Goal: Navigation & Orientation: Find specific page/section

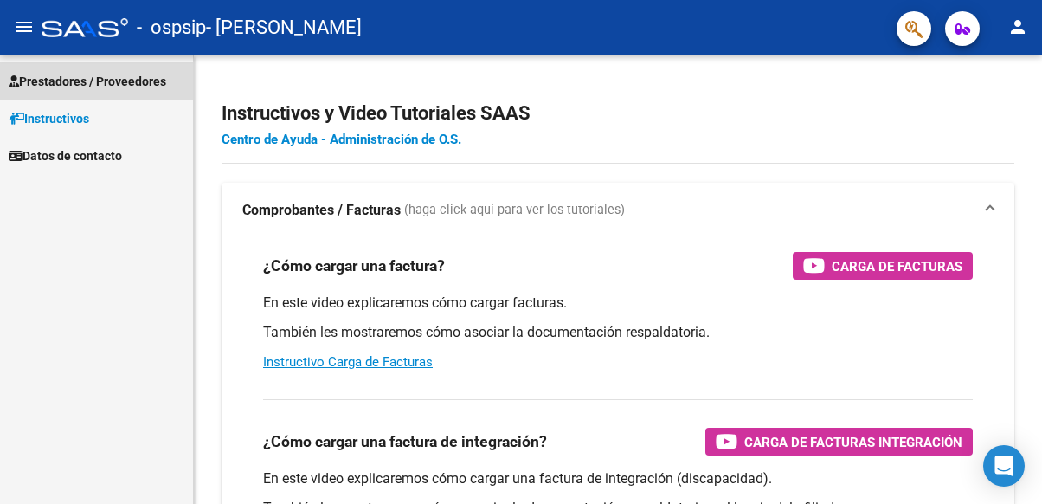
click at [96, 87] on span "Prestadores / Proveedores" at bounding box center [88, 81] width 158 height 19
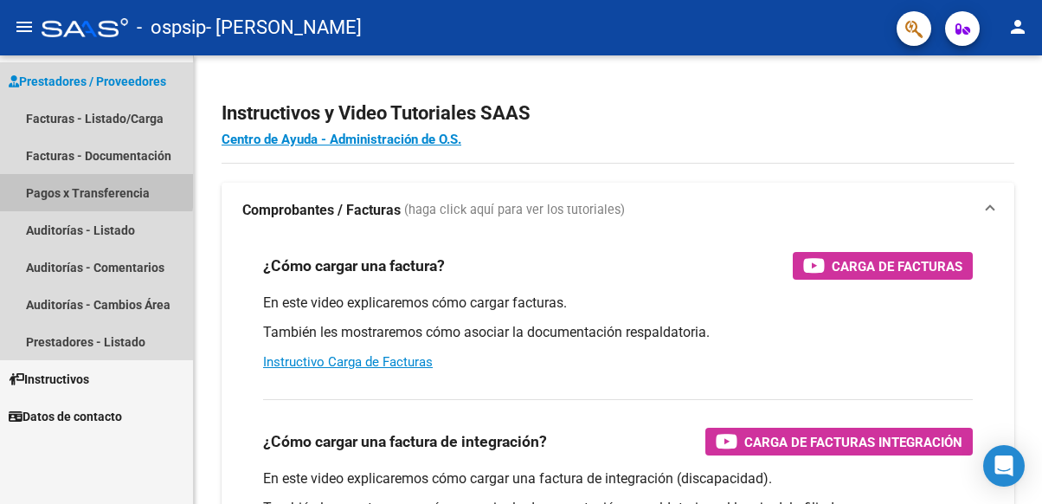
click at [45, 186] on link "Pagos x Transferencia" at bounding box center [96, 192] width 193 height 37
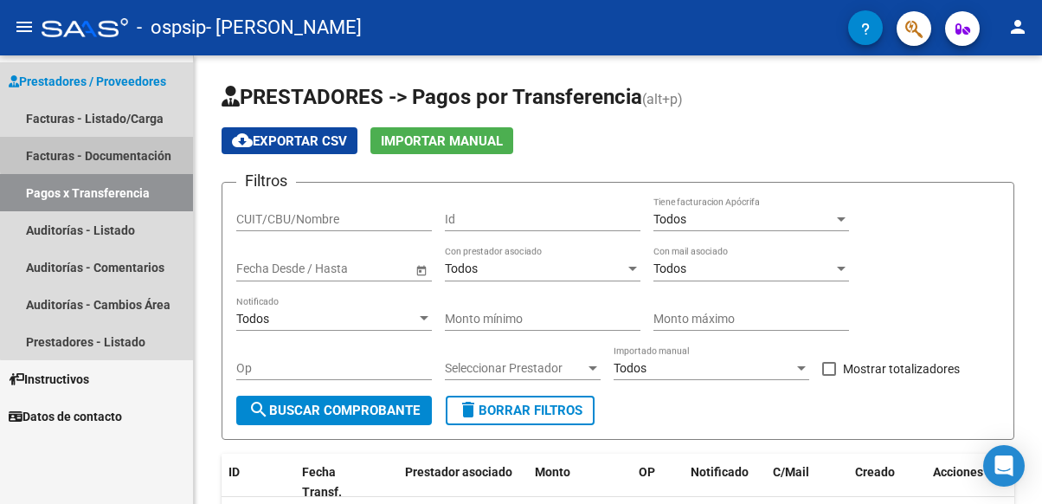
click at [136, 151] on link "Facturas - Documentación" at bounding box center [96, 155] width 193 height 37
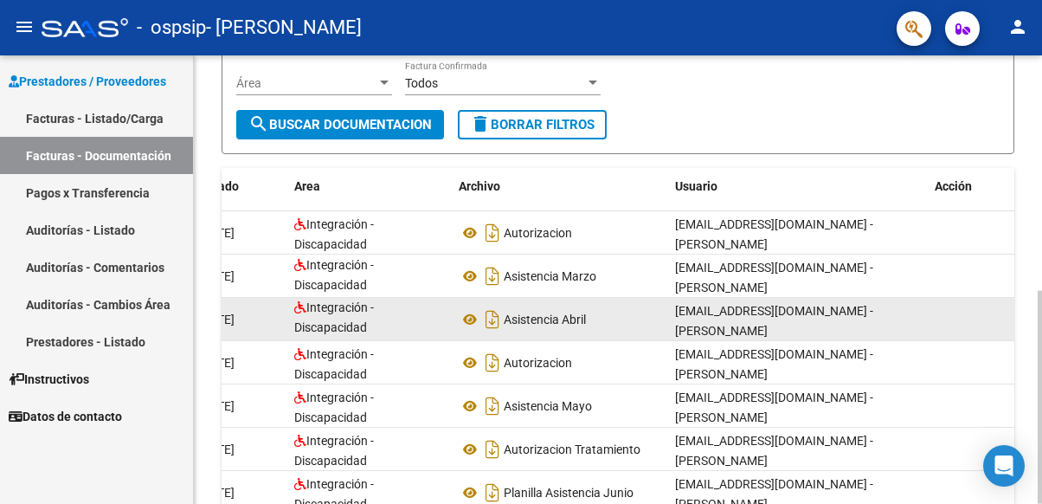
scroll to position [1, 0]
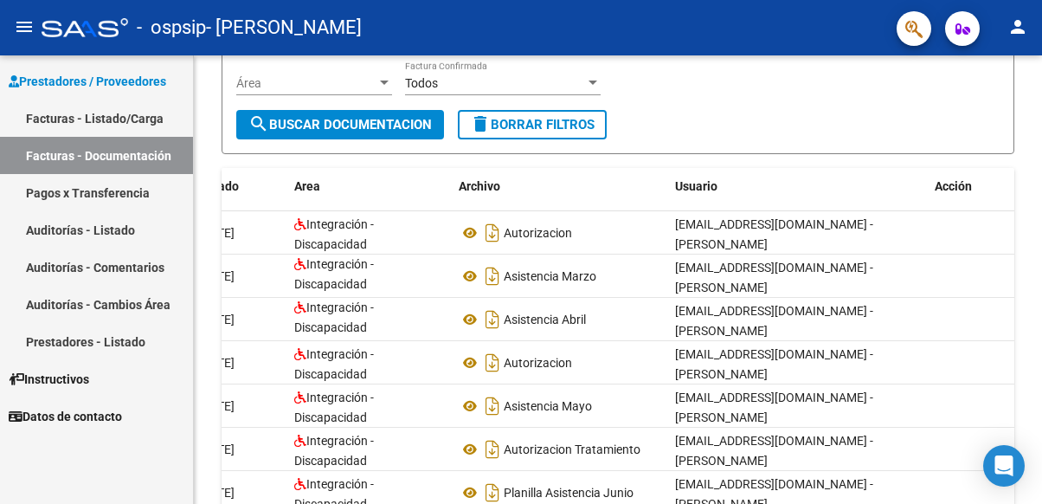
click at [143, 124] on link "Facturas - Listado/Carga" at bounding box center [96, 118] width 193 height 37
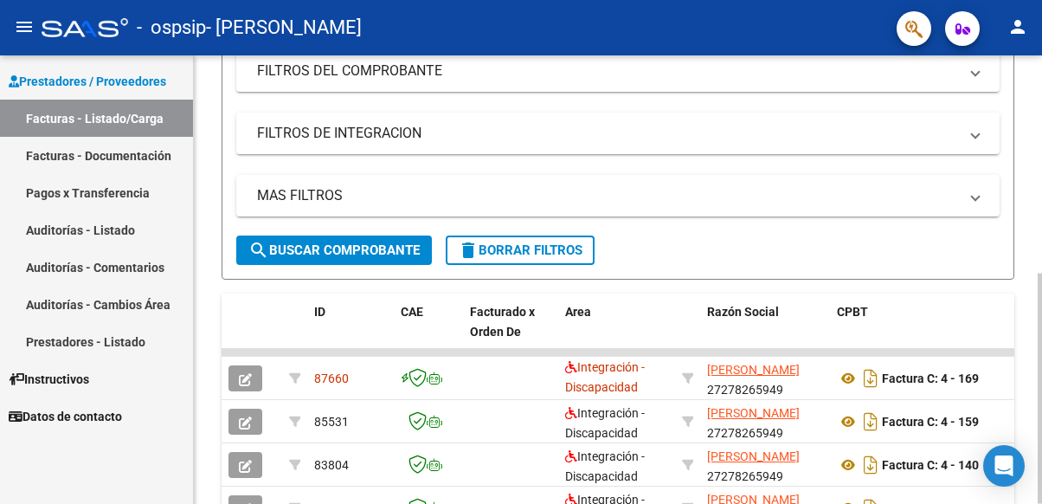
scroll to position [423, 0]
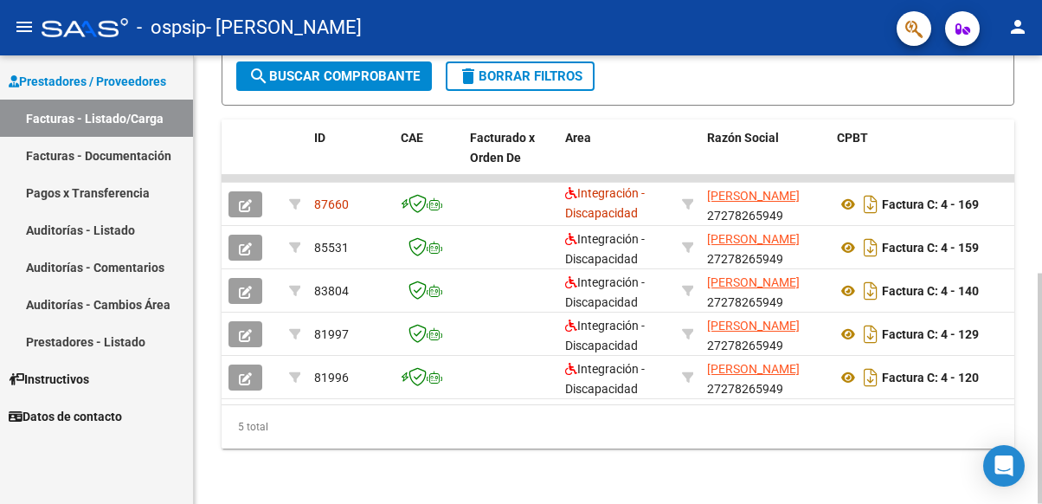
click at [1030, 444] on div "Video tutorial PRESTADORES -> Listado de CPBTs Emitidos por Prestadores / Prove…" at bounding box center [620, 75] width 852 height 857
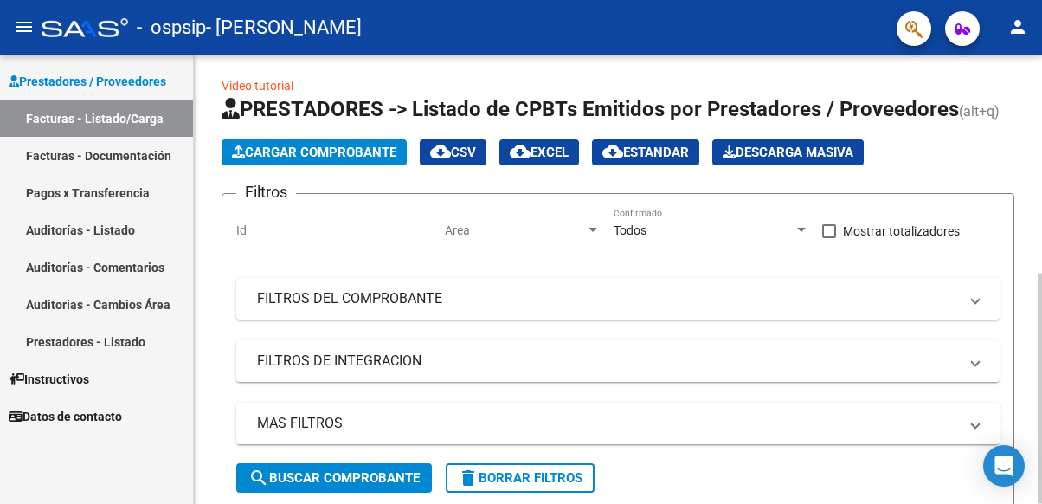
scroll to position [0, 0]
